Goal: Transaction & Acquisition: Book appointment/travel/reservation

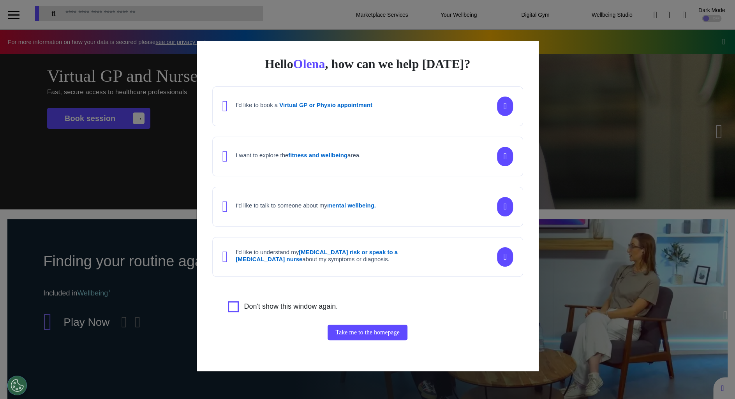
scroll to position [0, 367]
click at [575, 233] on div "Hello [PERSON_NAME] , how can we help [DATE]? I'd like to book a Virtual GP or …" at bounding box center [367, 199] width 735 height 399
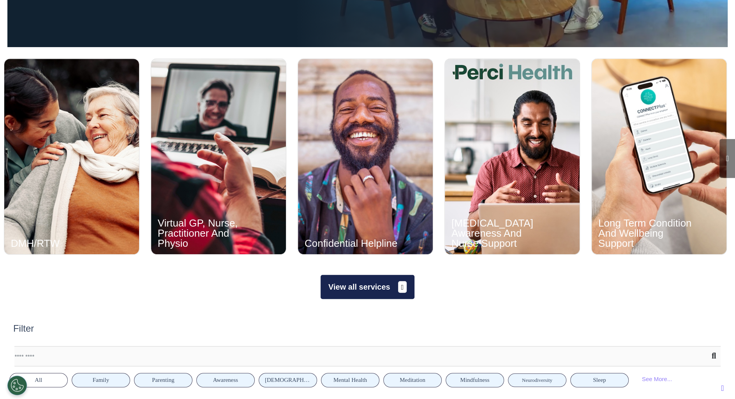
click at [367, 276] on button "View all services" at bounding box center [367, 287] width 94 height 24
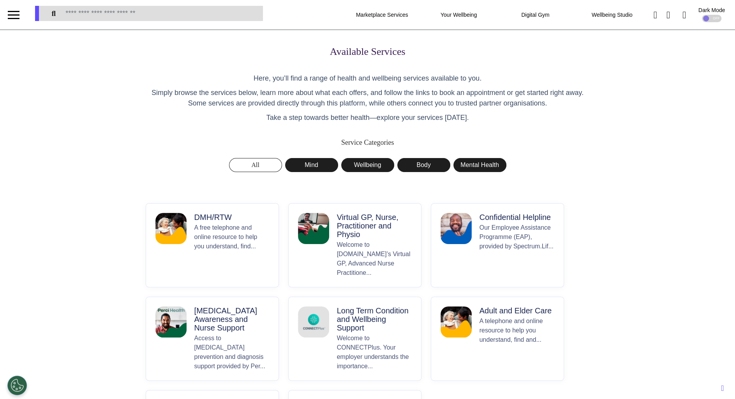
click at [140, 191] on div "Available Services Here, you’ll find a range of health and wellbeing services a…" at bounding box center [368, 251] width 456 height 411
click at [146, 123] on p "Take a step towards better health—explore your services [DATE]." at bounding box center [368, 118] width 444 height 11
click at [140, 187] on div "Available Services Here, you’ll find a range of health and wellbeing services a…" at bounding box center [368, 251] width 456 height 411
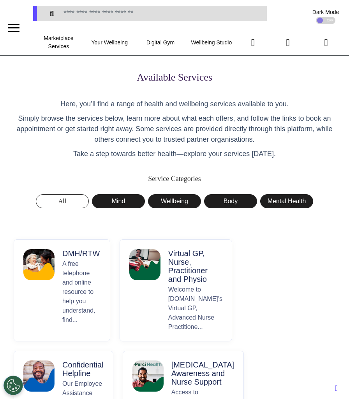
scroll to position [115, 0]
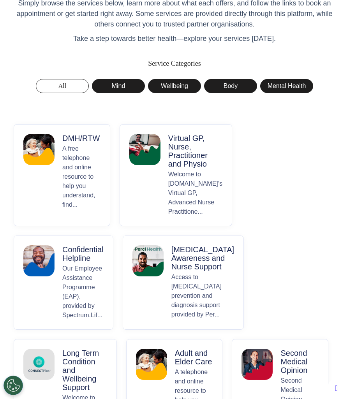
click at [84, 164] on p "A free telephone and online resource to help you understand, find..." at bounding box center [81, 180] width 38 height 72
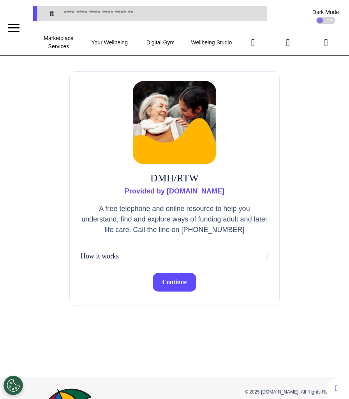
click at [167, 282] on span "Continue" at bounding box center [174, 282] width 25 height 7
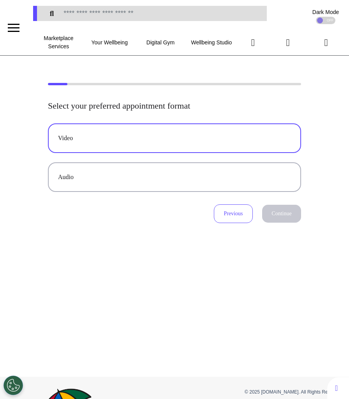
click at [214, 143] on div "Video" at bounding box center [174, 138] width 233 height 9
click at [285, 213] on button "Continue" at bounding box center [281, 214] width 39 height 18
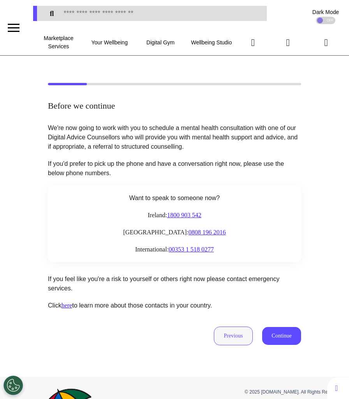
click at [234, 332] on button "Previous" at bounding box center [233, 336] width 39 height 19
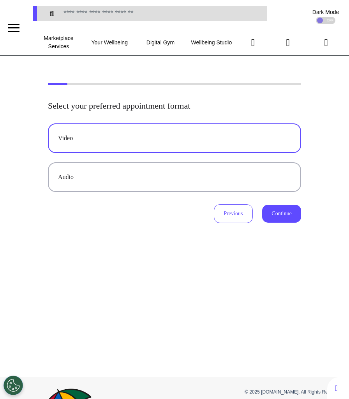
click at [277, 218] on button "Continue" at bounding box center [281, 214] width 39 height 18
click at [176, 139] on div "Video" at bounding box center [174, 138] width 233 height 9
click at [275, 218] on button "Continue" at bounding box center [281, 214] width 39 height 18
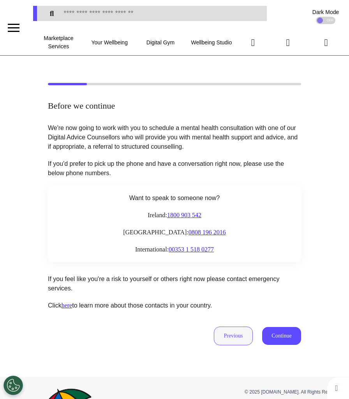
click at [231, 328] on button "Previous" at bounding box center [233, 336] width 39 height 19
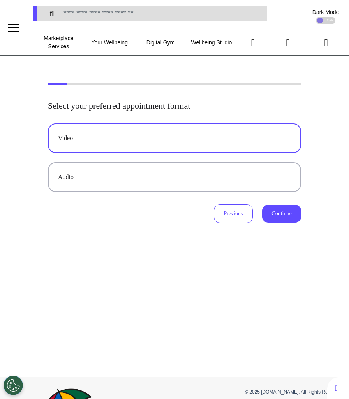
click at [277, 208] on button "Continue" at bounding box center [281, 214] width 39 height 18
click at [284, 212] on button "Continue" at bounding box center [281, 214] width 39 height 18
click at [146, 143] on button "Video" at bounding box center [174, 138] width 253 height 30
click at [276, 216] on button "Continue" at bounding box center [281, 214] width 39 height 18
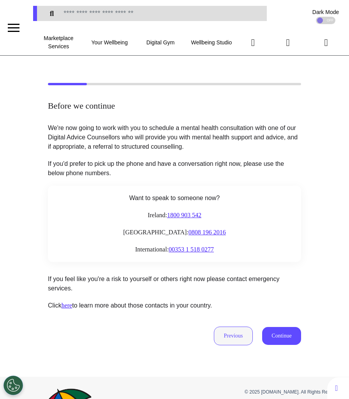
click at [227, 334] on button "Previous" at bounding box center [233, 336] width 39 height 19
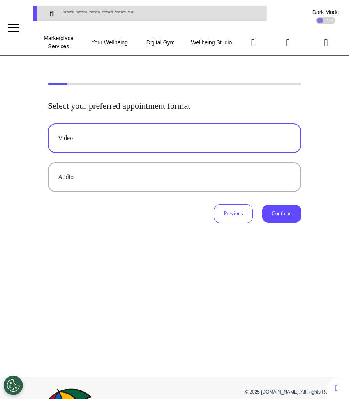
click at [283, 212] on button "Continue" at bounding box center [281, 214] width 39 height 18
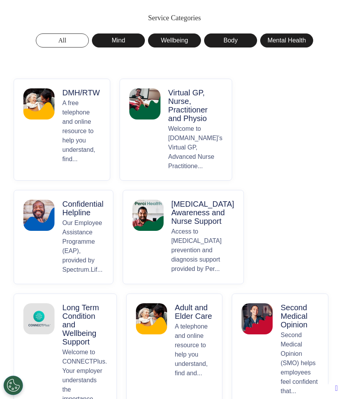
scroll to position [172, 0]
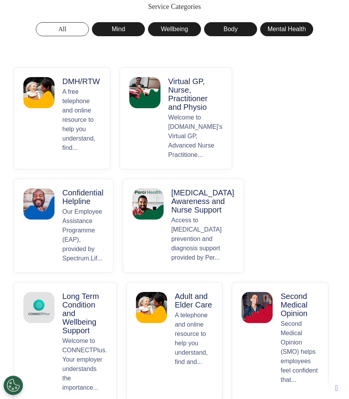
click at [156, 140] on button "Virtual GP, Nurse, Practitioner and Physio Welcome to Spectrum.Life’s Virtual G…" at bounding box center [176, 118] width 113 height 102
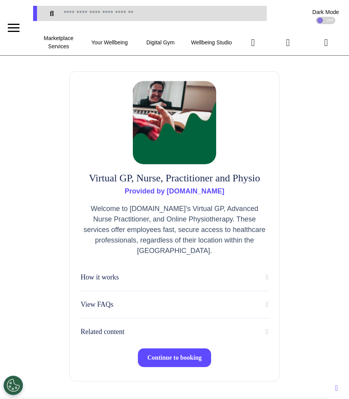
click at [188, 359] on span "Continue to booking" at bounding box center [174, 357] width 55 height 7
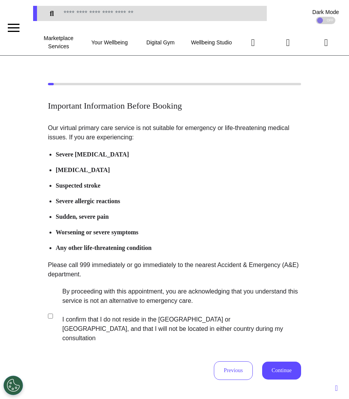
click at [283, 362] on button "Continue" at bounding box center [281, 371] width 39 height 18
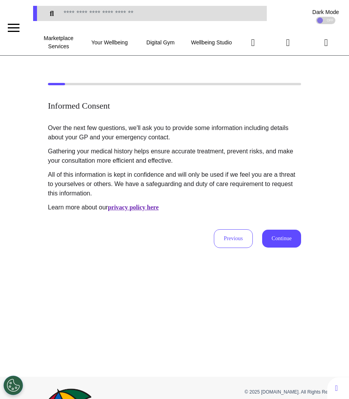
click at [279, 239] on button "Continue" at bounding box center [281, 239] width 39 height 18
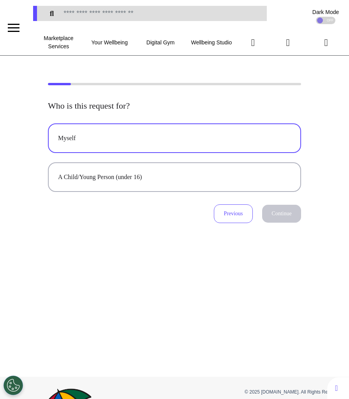
click at [195, 135] on div "Myself" at bounding box center [174, 138] width 233 height 9
click at [283, 217] on button "Continue" at bounding box center [281, 214] width 39 height 18
select select "******"
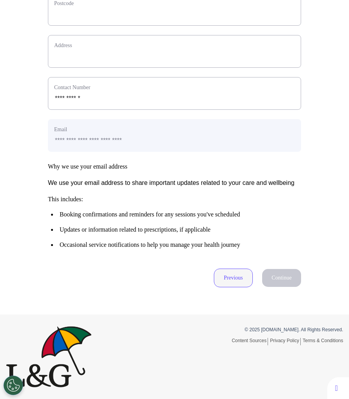
click at [228, 272] on button "Previous" at bounding box center [233, 278] width 39 height 19
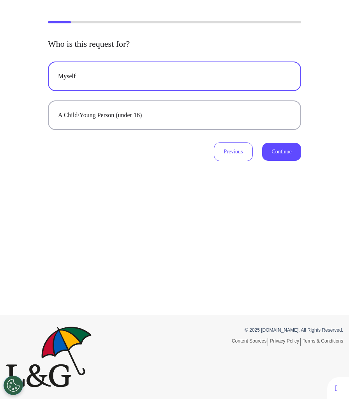
click at [278, 150] on button "Continue" at bounding box center [281, 152] width 39 height 18
